Goal: Navigation & Orientation: Find specific page/section

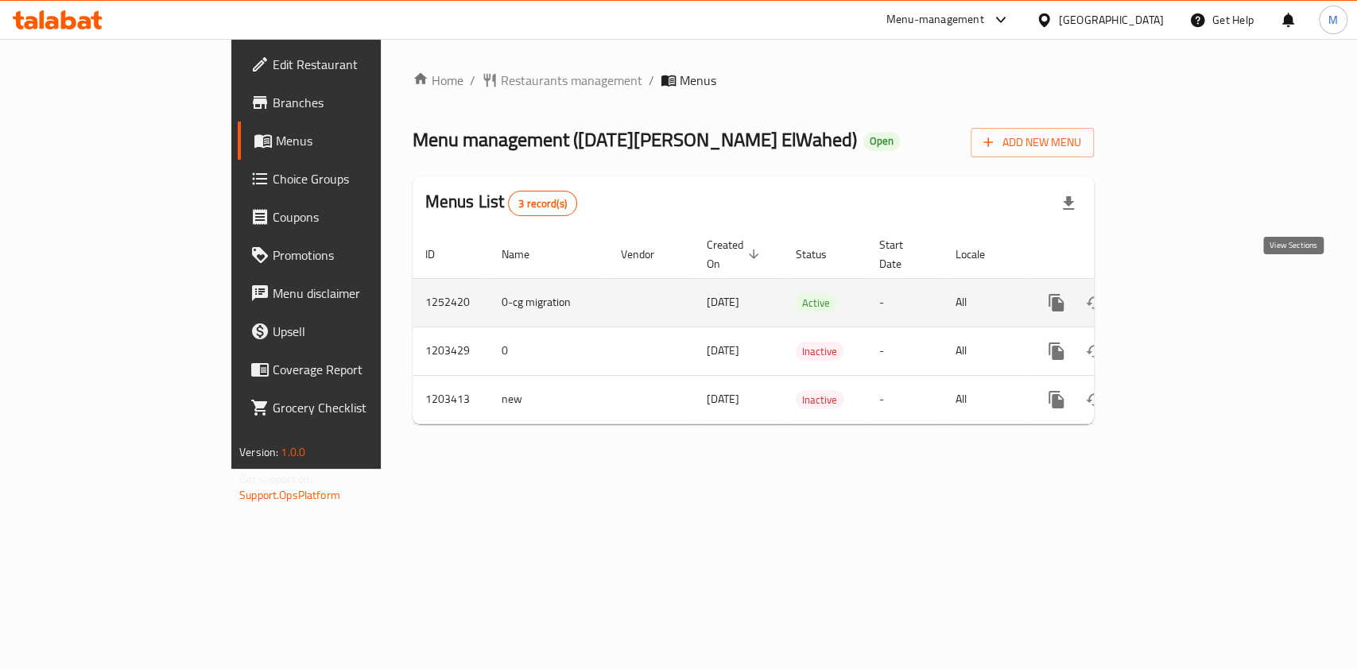
click at [1190, 284] on link "enhanced table" at bounding box center [1171, 303] width 38 height 38
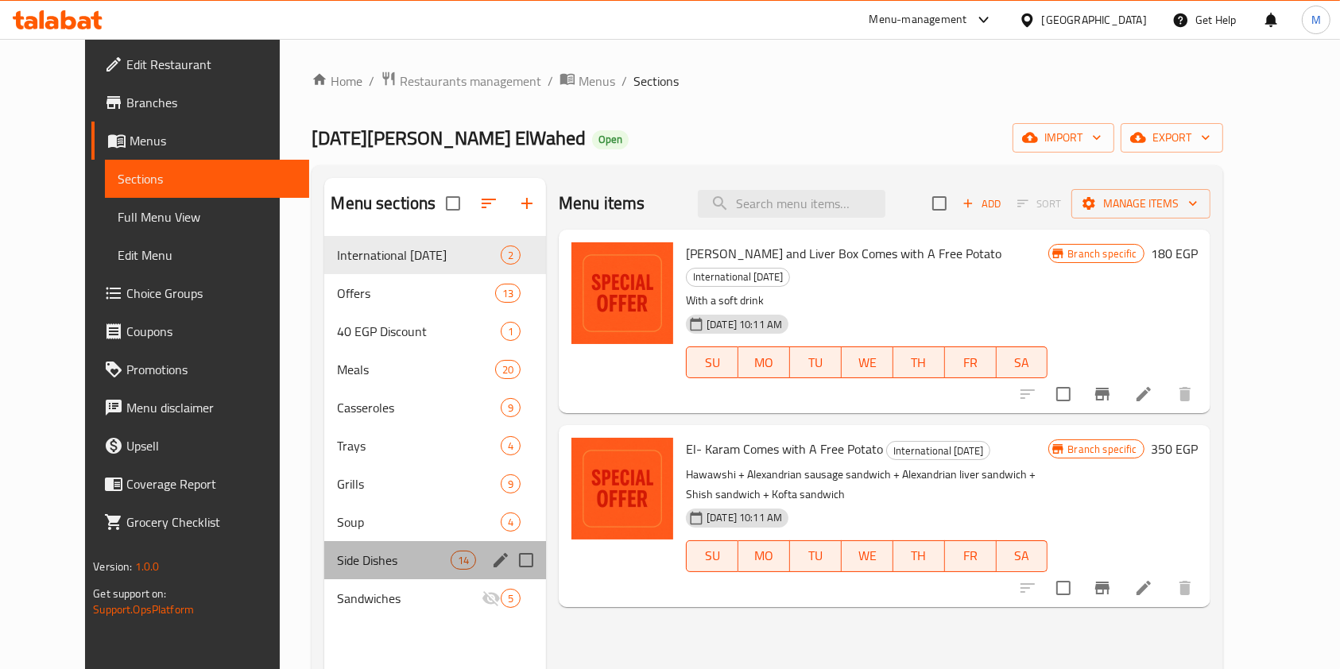
click at [369, 575] on div "Side Dishes 14" at bounding box center [435, 560] width 222 height 38
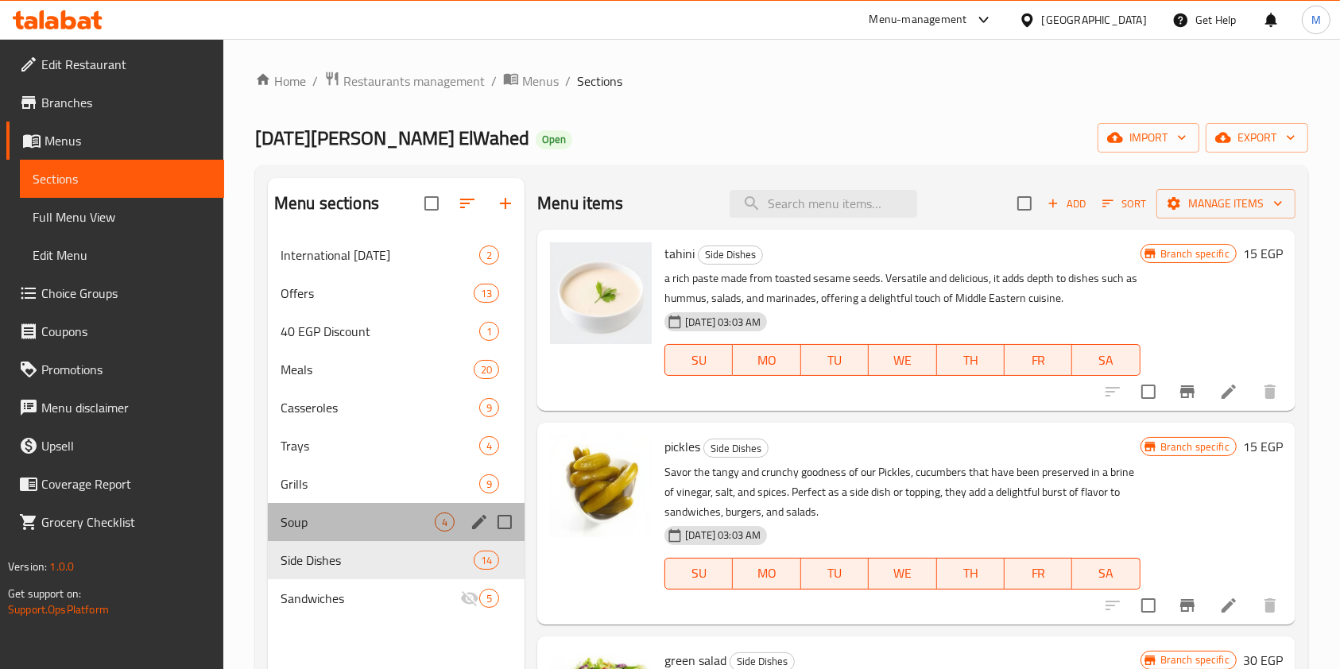
click at [338, 534] on div "Soup 4" at bounding box center [396, 522] width 257 height 38
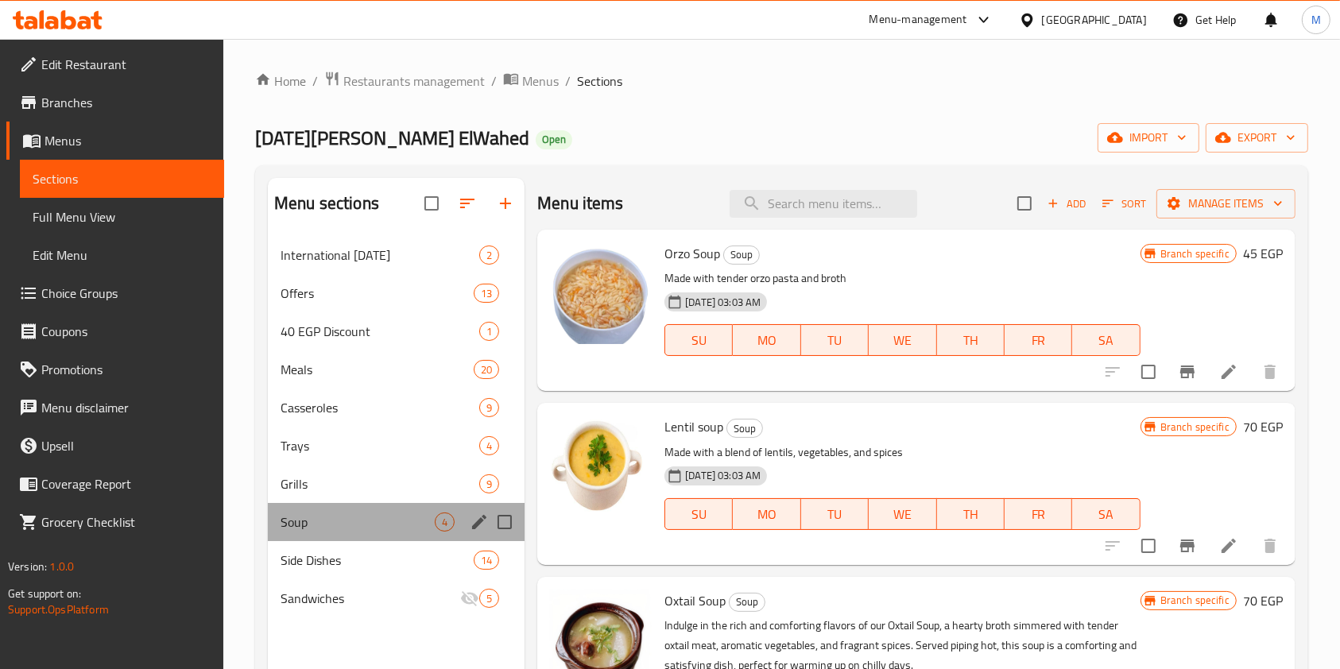
click at [325, 504] on div "Soup 4" at bounding box center [396, 522] width 257 height 38
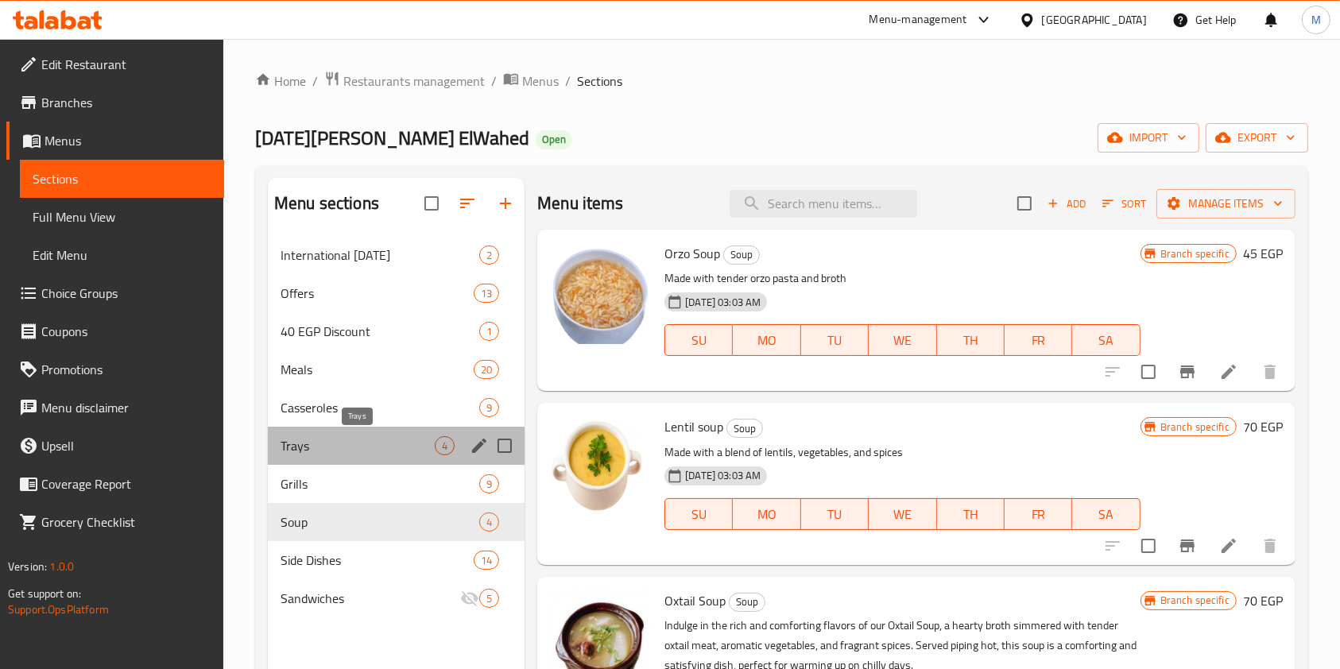
click at [305, 437] on span "Trays" at bounding box center [358, 445] width 154 height 19
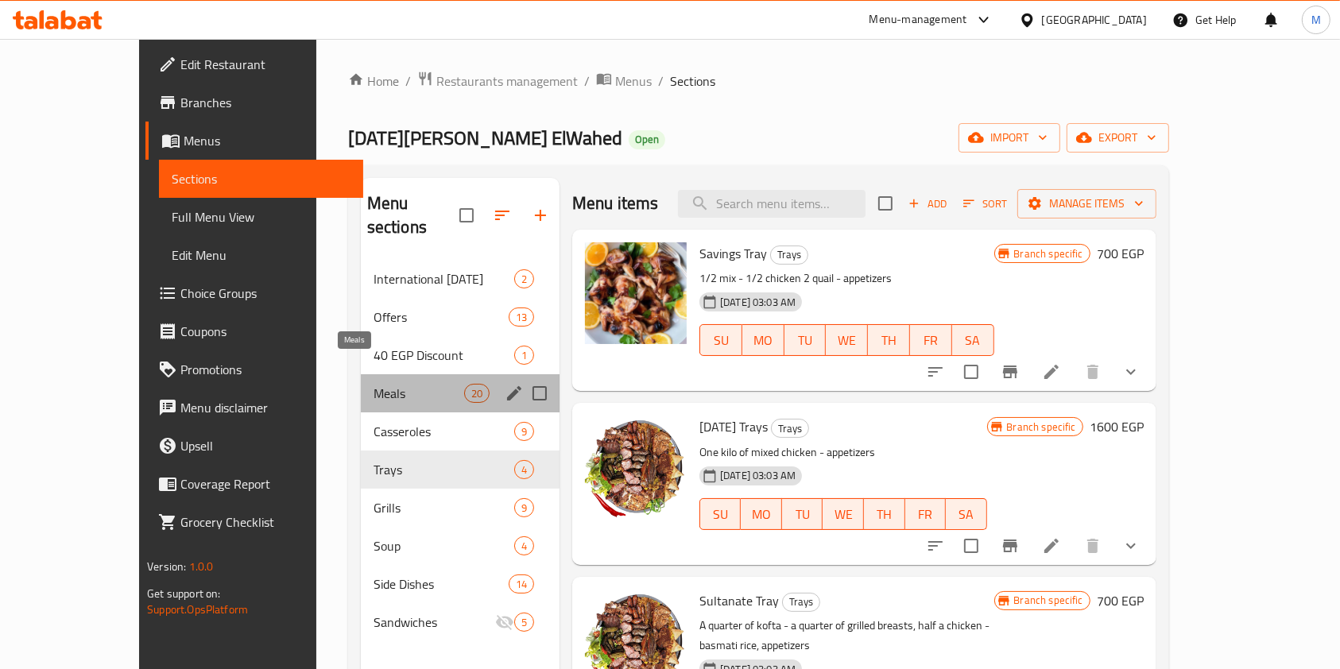
click at [374, 384] on span "Meals" at bounding box center [419, 393] width 91 height 19
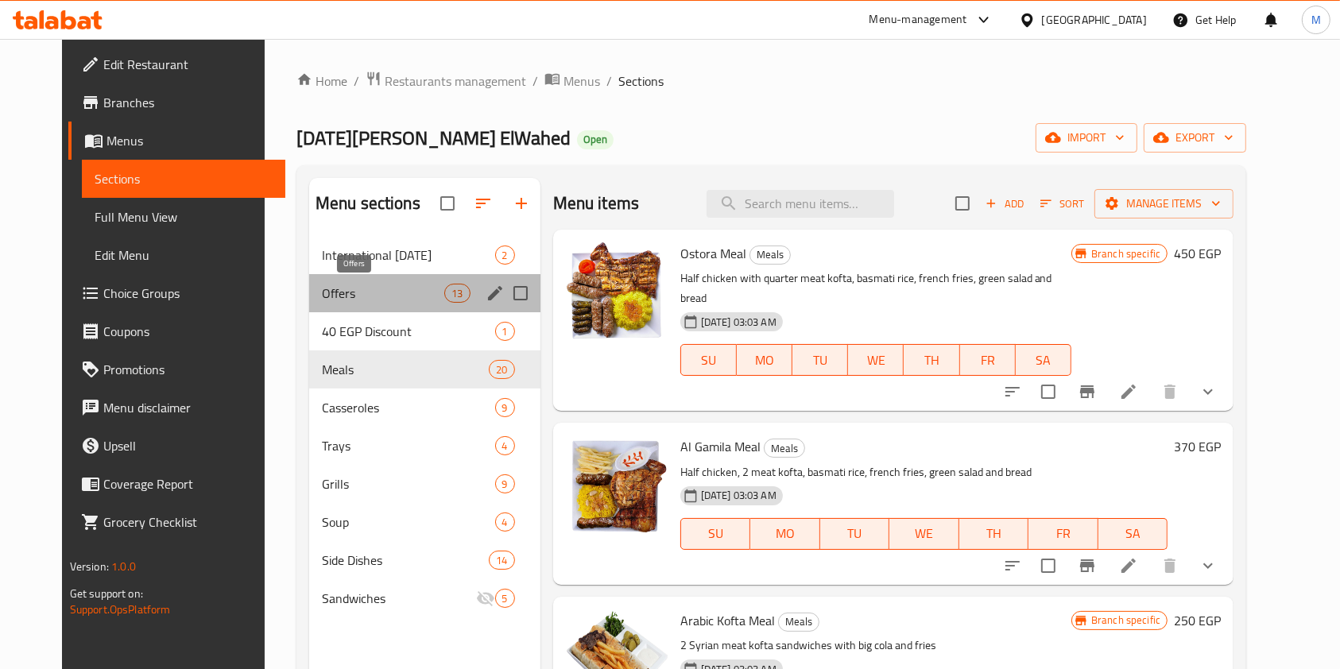
click at [368, 288] on span "Offers" at bounding box center [383, 293] width 123 height 19
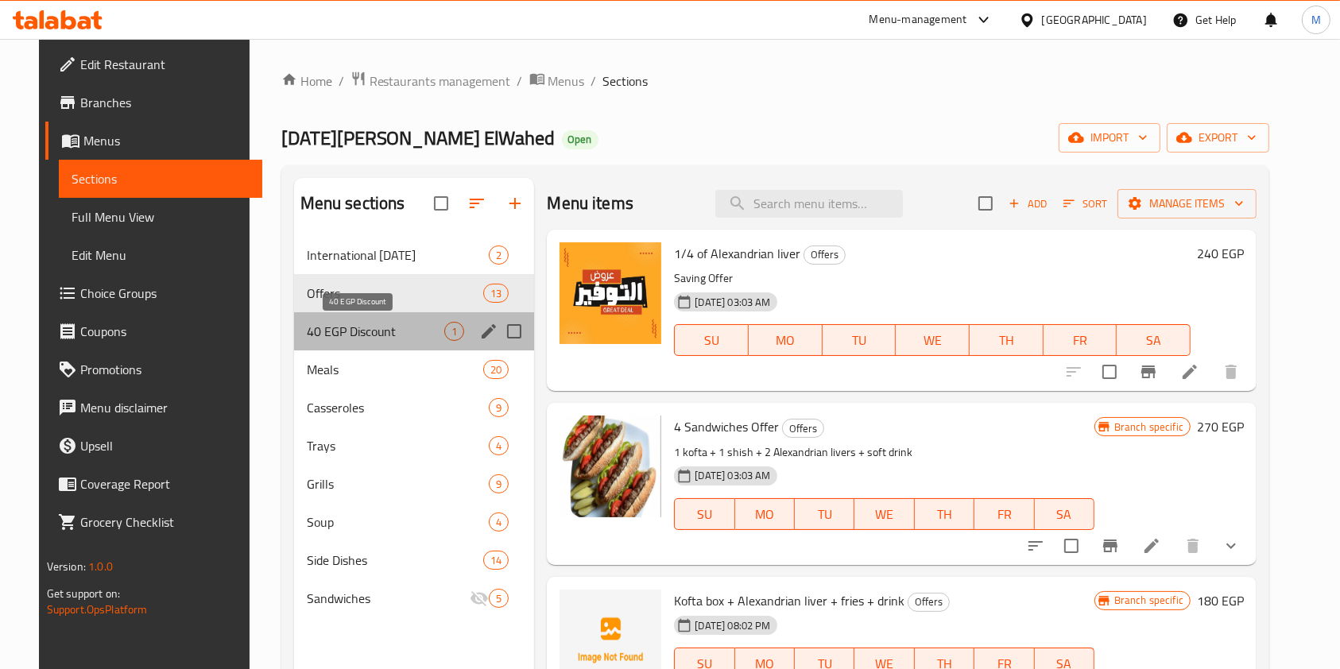
click at [368, 330] on span "40 EGP Discount" at bounding box center [376, 331] width 138 height 19
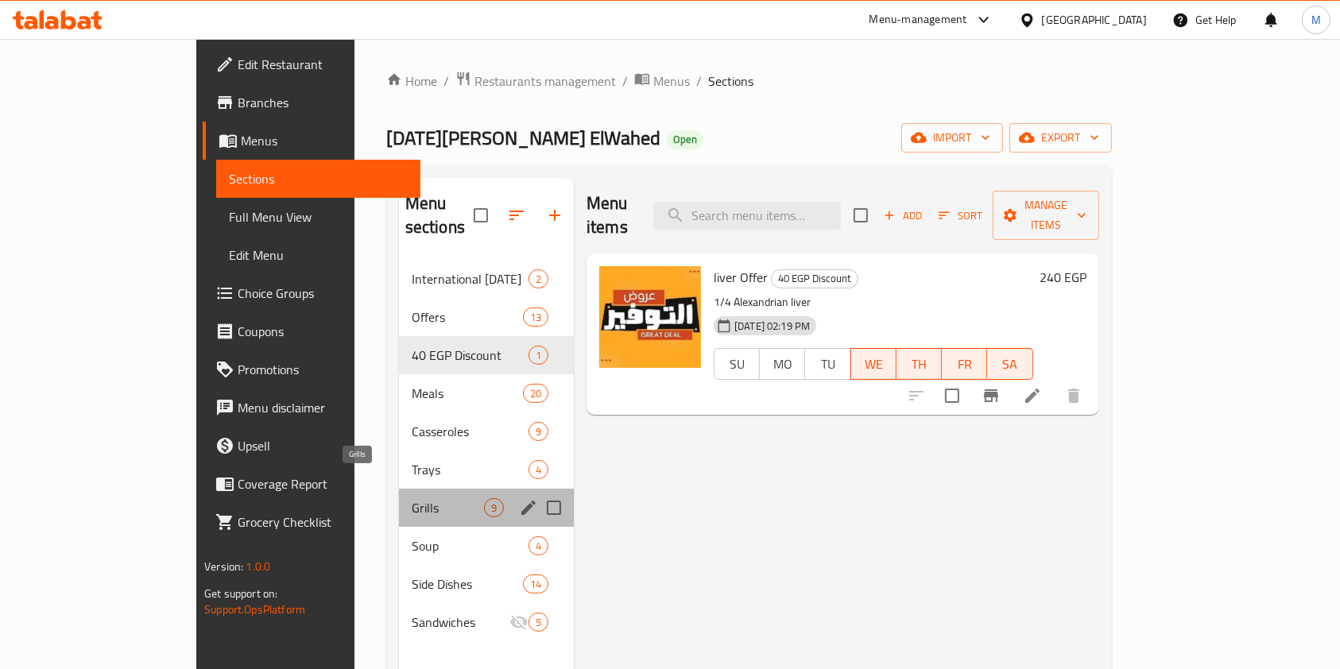
click at [412, 498] on span "Grills" at bounding box center [448, 507] width 72 height 19
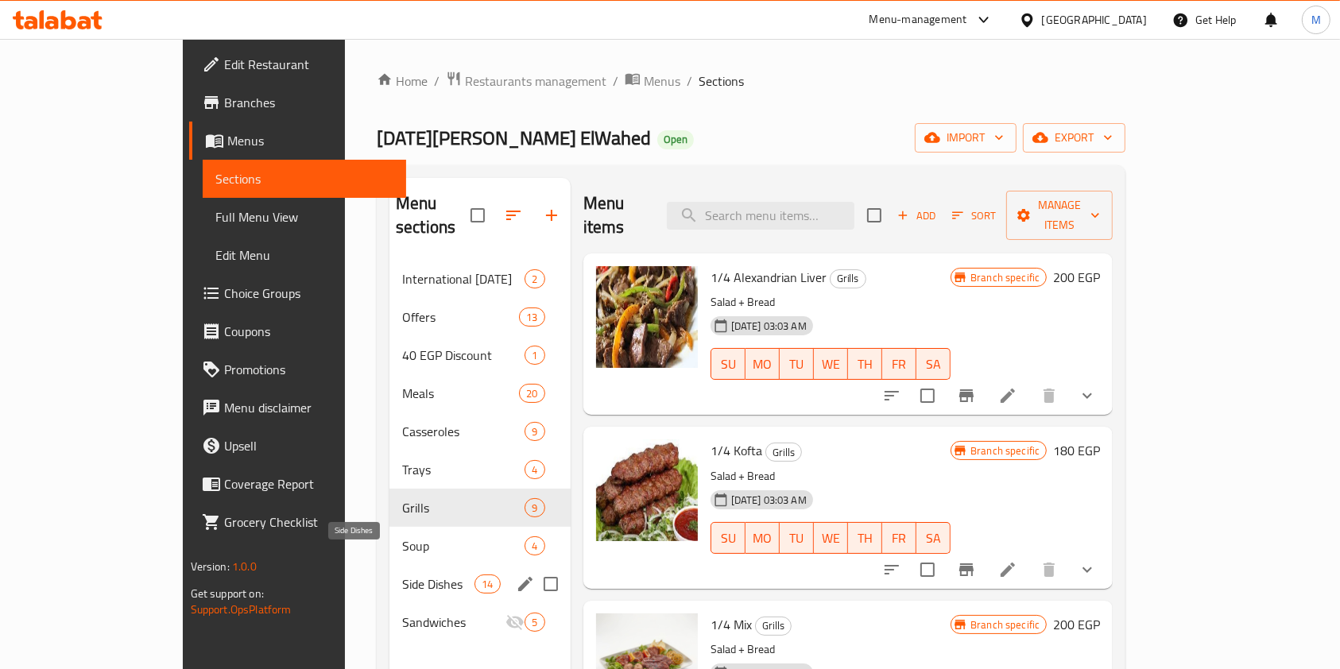
click at [402, 575] on span "Side Dishes" at bounding box center [438, 584] width 72 height 19
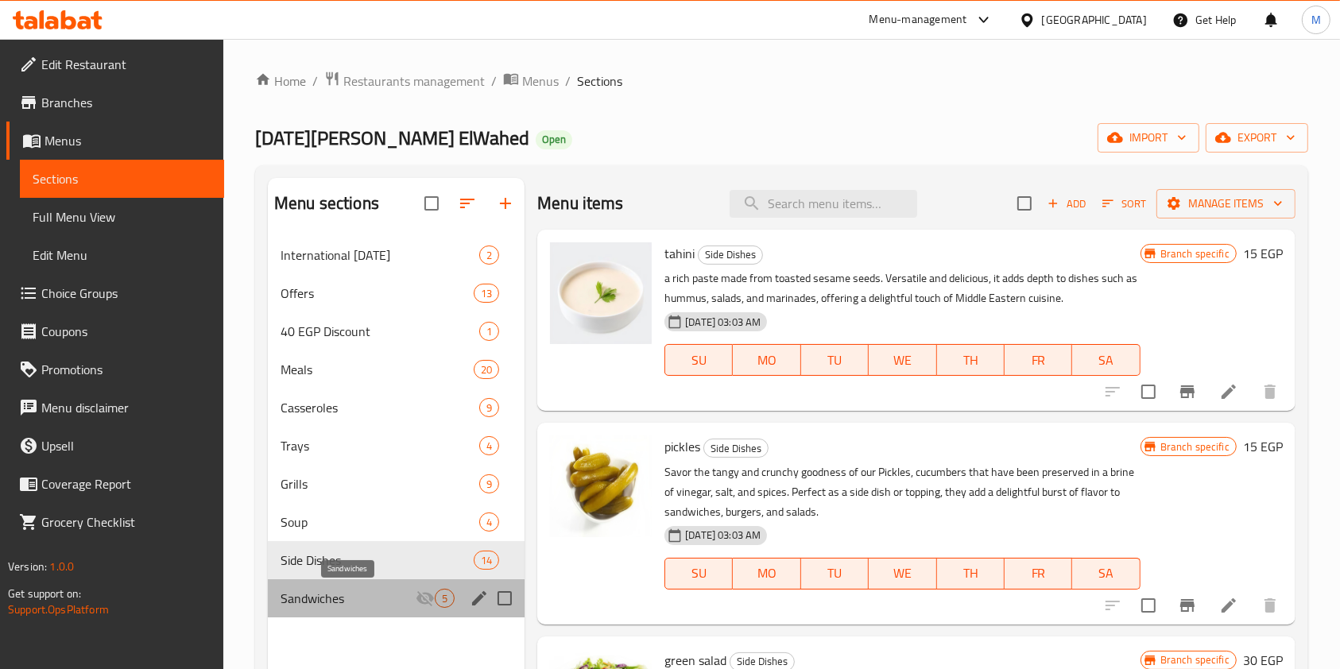
click at [405, 602] on span "Sandwiches" at bounding box center [348, 598] width 135 height 19
